Goal: Task Accomplishment & Management: Manage account settings

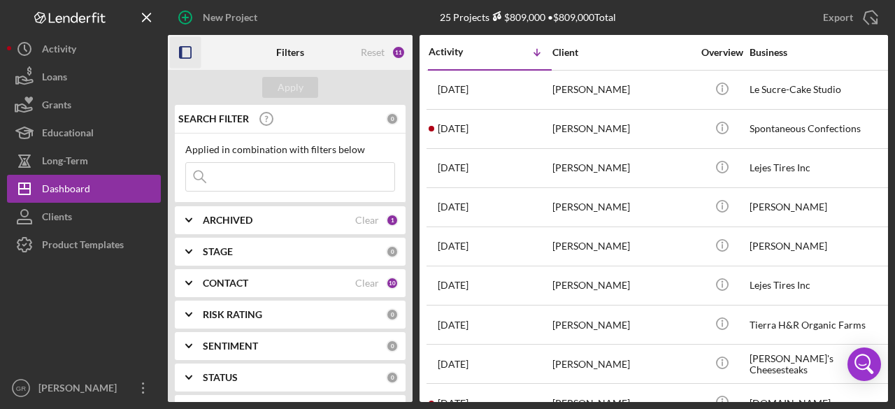
click at [183, 49] on icon "button" at bounding box center [185, 52] width 31 height 31
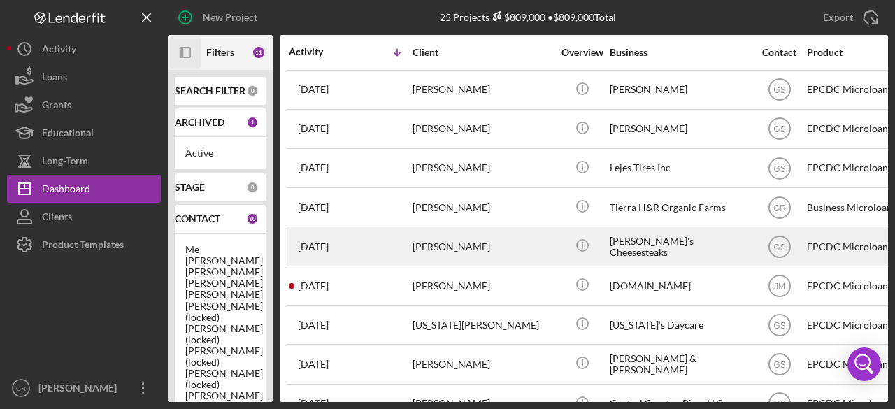
scroll to position [140, 0]
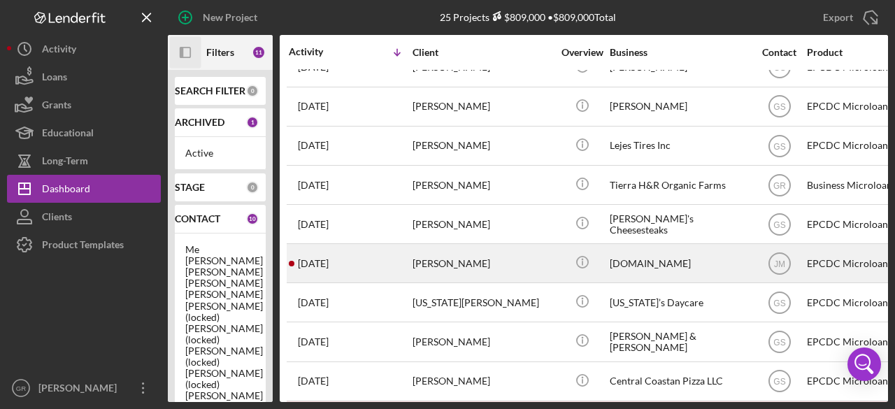
click at [483, 259] on div "[PERSON_NAME]" at bounding box center [482, 263] width 140 height 37
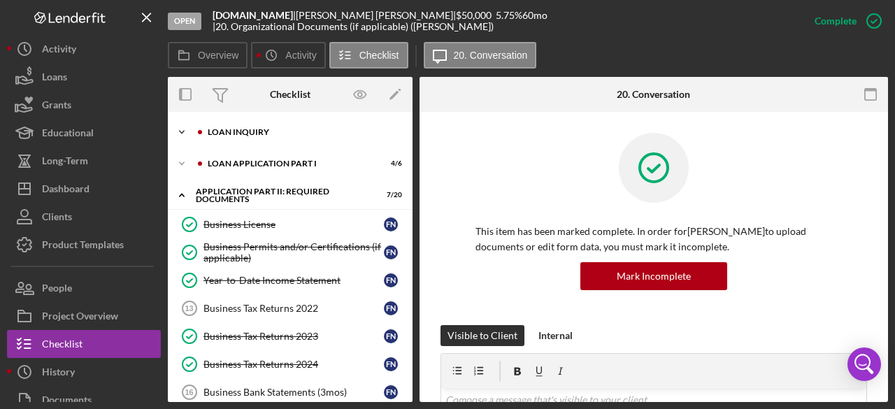
click at [271, 122] on div "Icon/Expander Loan Inquiry 4 / 6" at bounding box center [290, 132] width 245 height 28
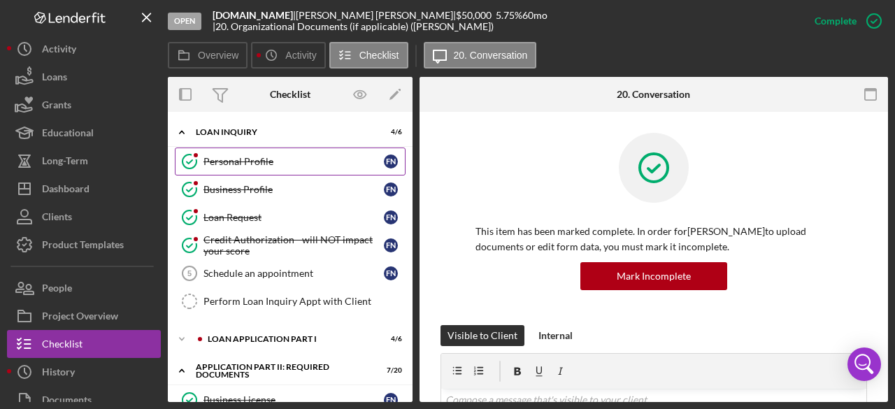
click at [267, 173] on link "Personal Profile Personal Profile F N" at bounding box center [290, 161] width 231 height 28
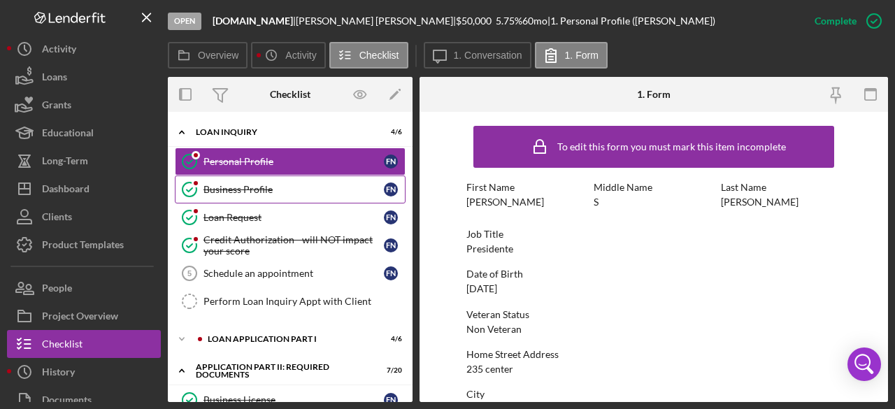
click at [321, 187] on div "Business Profile" at bounding box center [293, 189] width 180 height 11
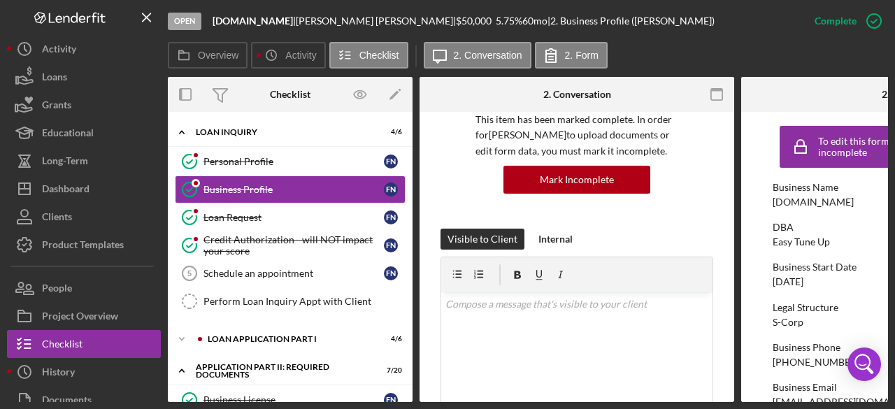
scroll to position [140, 0]
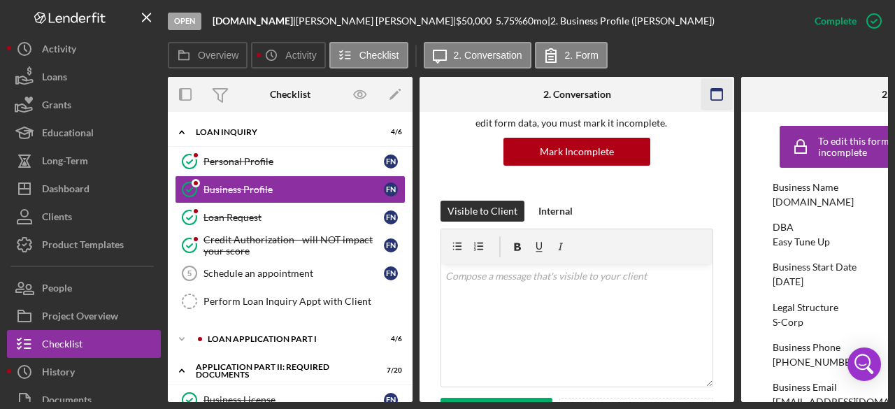
click at [707, 98] on icon "button" at bounding box center [716, 94] width 31 height 31
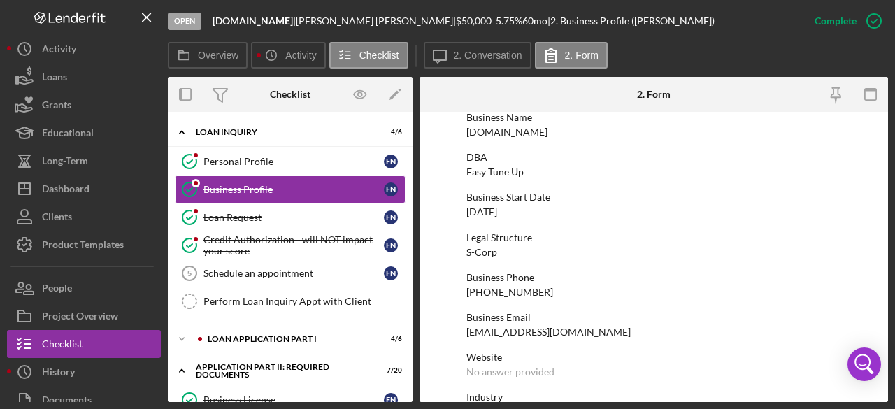
scroll to position [70, 0]
drag, startPoint x: 595, startPoint y: 334, endPoint x: 466, endPoint y: 335, distance: 128.6
click at [466, 335] on div "Business Email [EMAIL_ADDRESS][DOMAIN_NAME]" at bounding box center [653, 325] width 375 height 26
copy div "[EMAIL_ADDRESS][DOMAIN_NAME]"
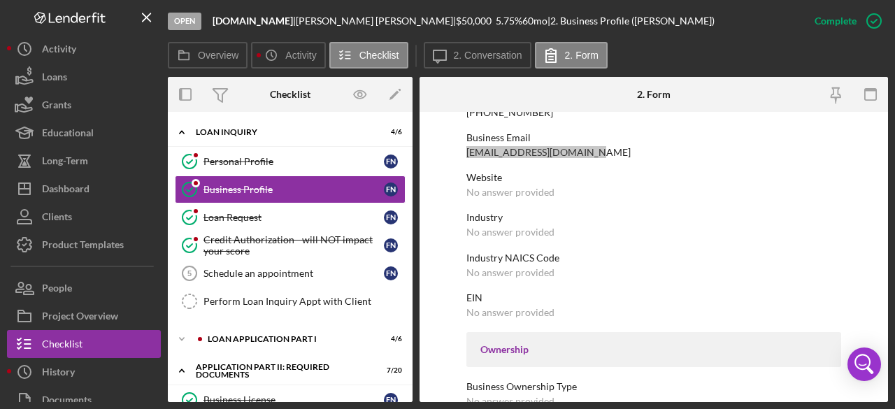
scroll to position [134, 0]
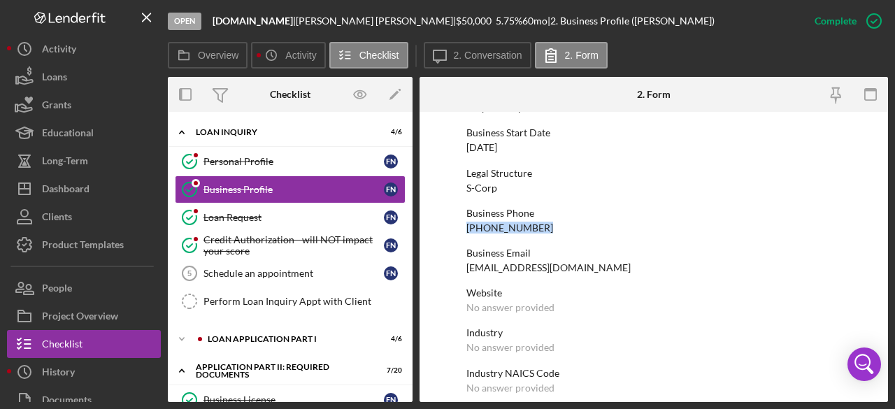
drag, startPoint x: 563, startPoint y: 230, endPoint x: 467, endPoint y: 224, distance: 96.7
click at [467, 224] on div "Business Phone [PHONE_NUMBER]" at bounding box center [653, 221] width 375 height 26
copy div "[PHONE_NUMBER]"
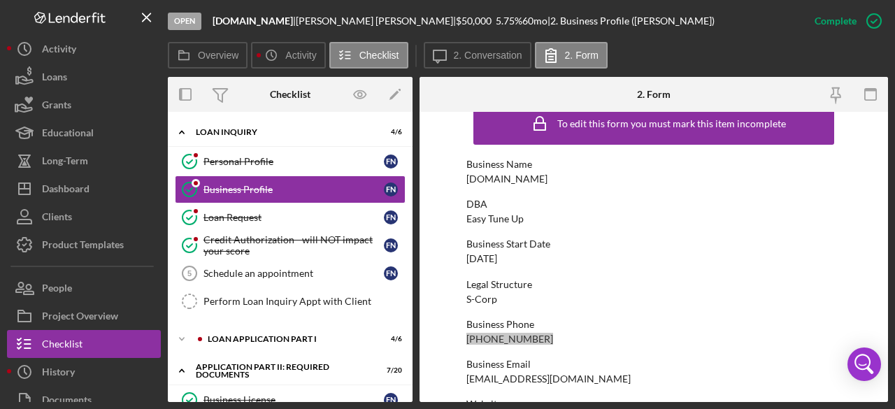
scroll to position [0, 0]
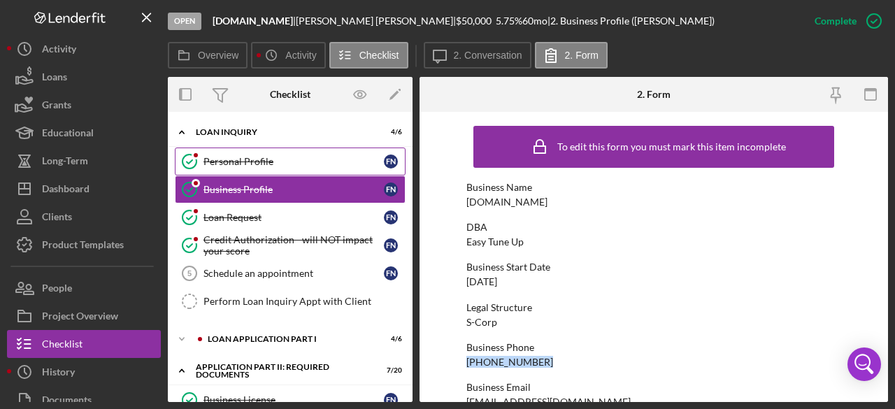
click at [288, 153] on link "Personal Profile Personal Profile F N" at bounding box center [290, 161] width 231 height 28
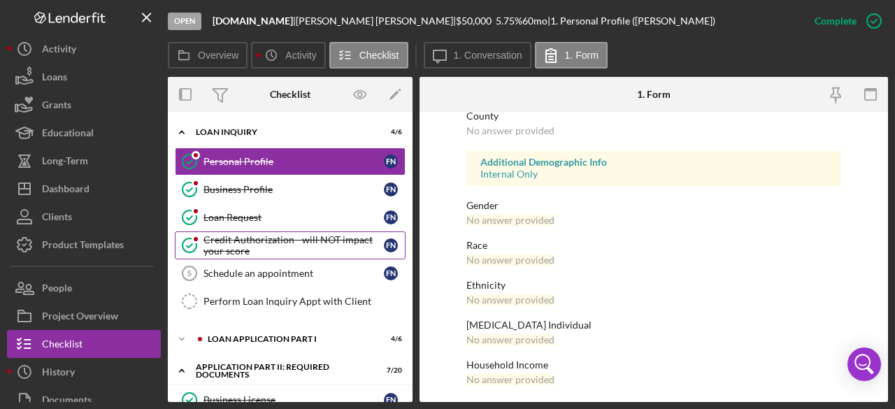
scroll to position [362, 0]
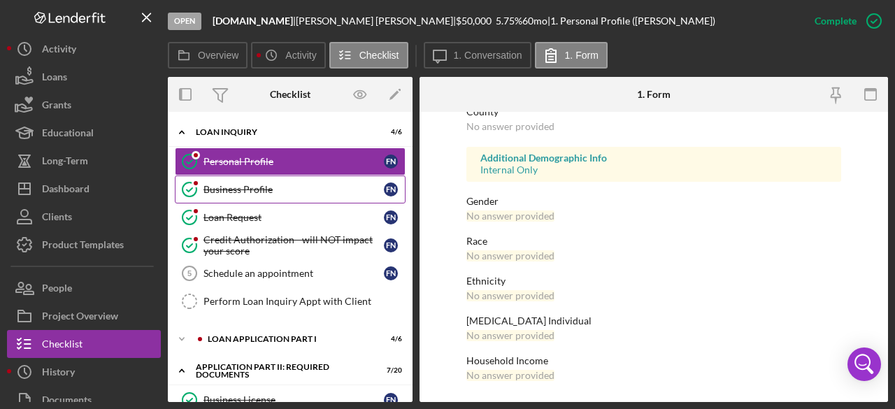
click at [263, 180] on link "Business Profile Business Profile F N" at bounding box center [290, 189] width 231 height 28
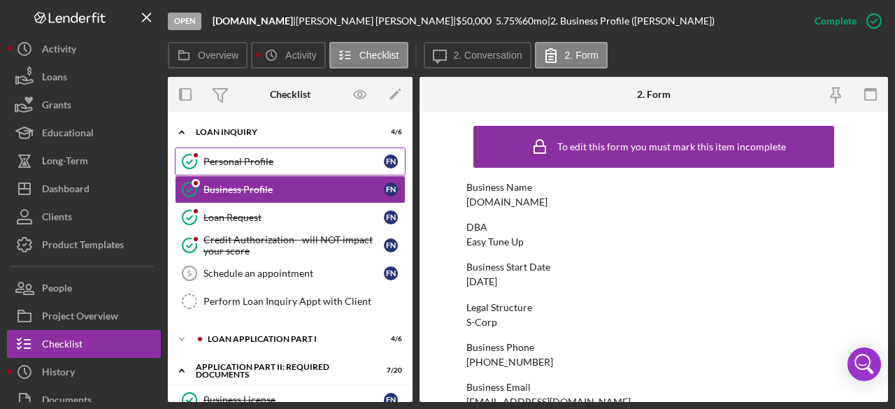
click at [250, 170] on link "Personal Profile Personal Profile F N" at bounding box center [290, 161] width 231 height 28
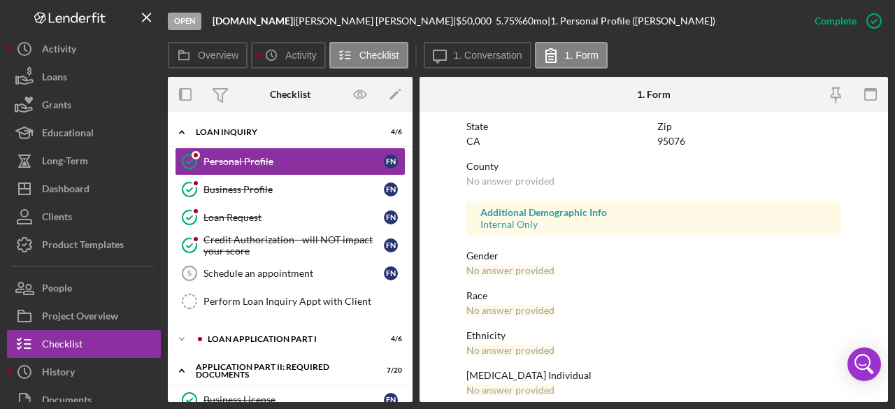
scroll to position [362, 0]
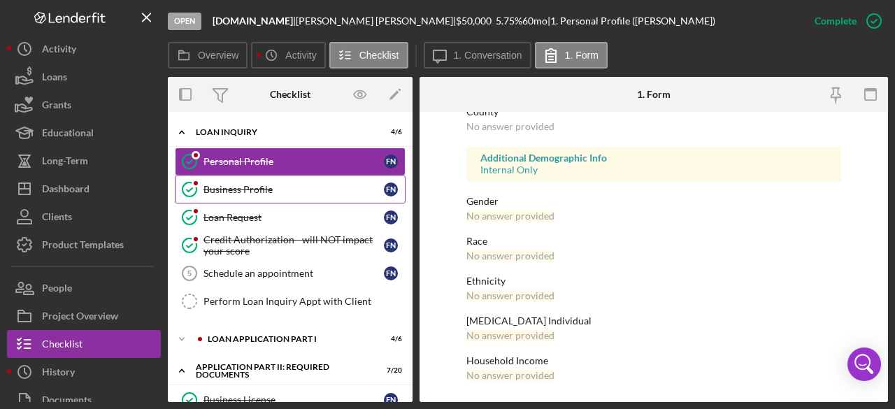
click at [272, 185] on div "Business Profile" at bounding box center [293, 189] width 180 height 11
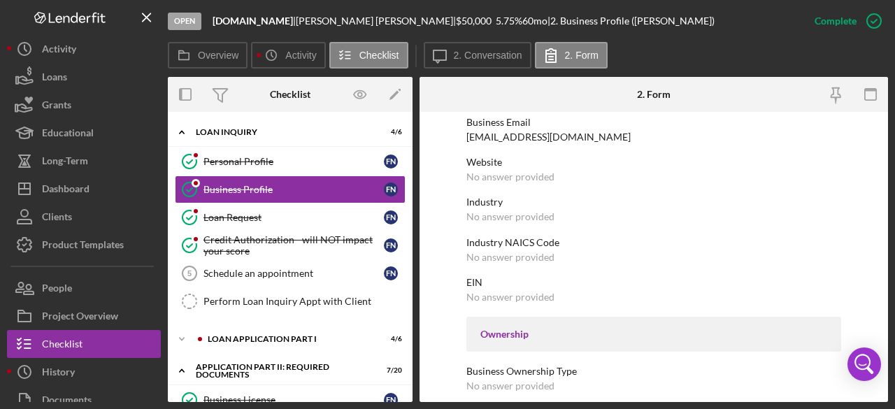
scroll to position [349, 0]
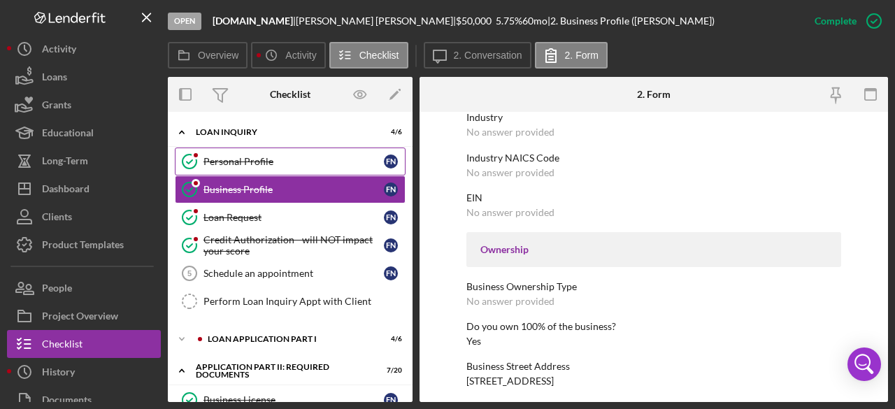
click at [259, 164] on div "Personal Profile" at bounding box center [293, 161] width 180 height 11
